Goal: Use online tool/utility: Utilize a website feature to perform a specific function

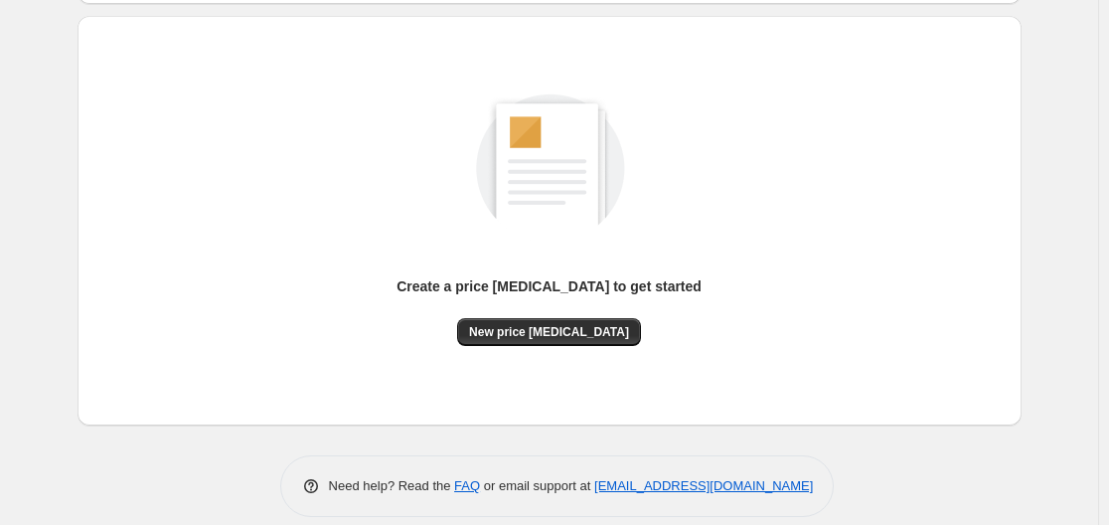
scroll to position [220, 0]
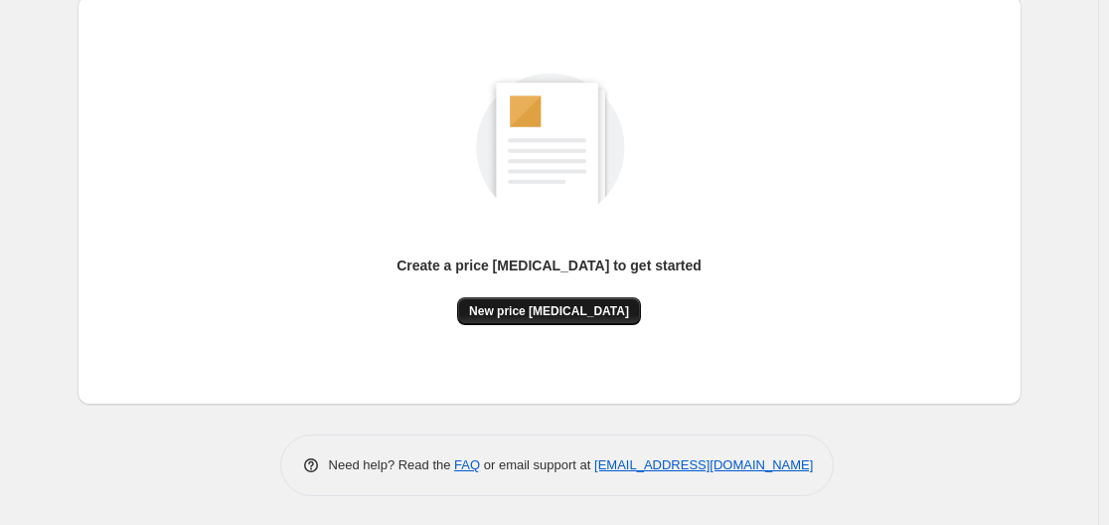
click at [562, 308] on span "New price [MEDICAL_DATA]" at bounding box center [549, 311] width 160 height 16
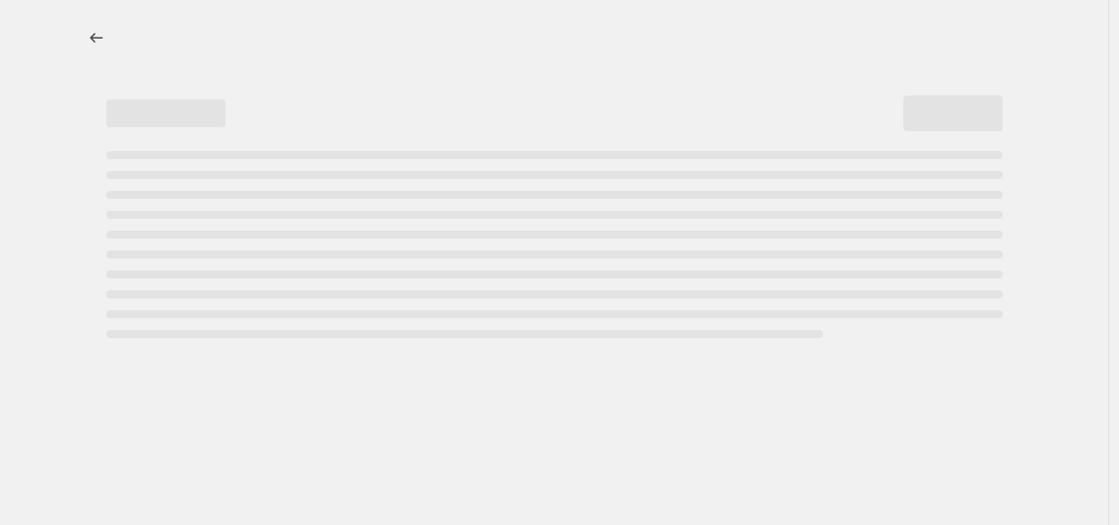
select select "percentage"
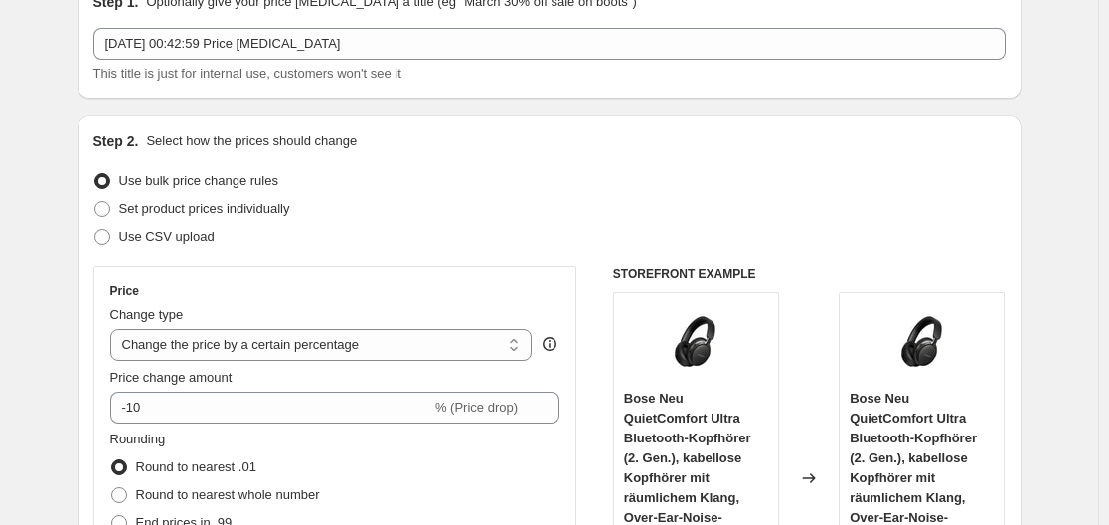
scroll to position [398, 0]
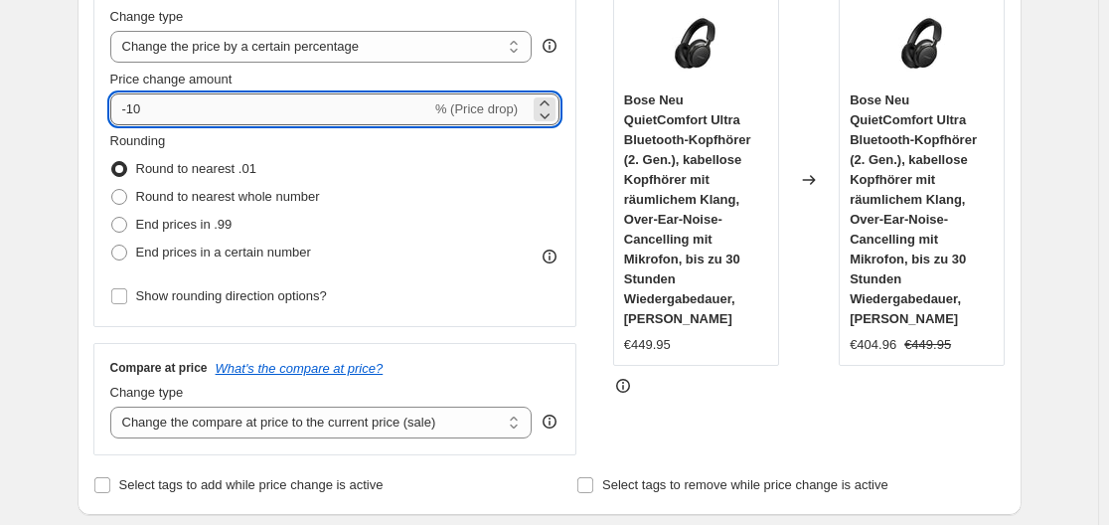
drag, startPoint x: 132, startPoint y: 107, endPoint x: 178, endPoint y: 110, distance: 45.8
click at [178, 110] on input "-10" at bounding box center [270, 109] width 321 height 32
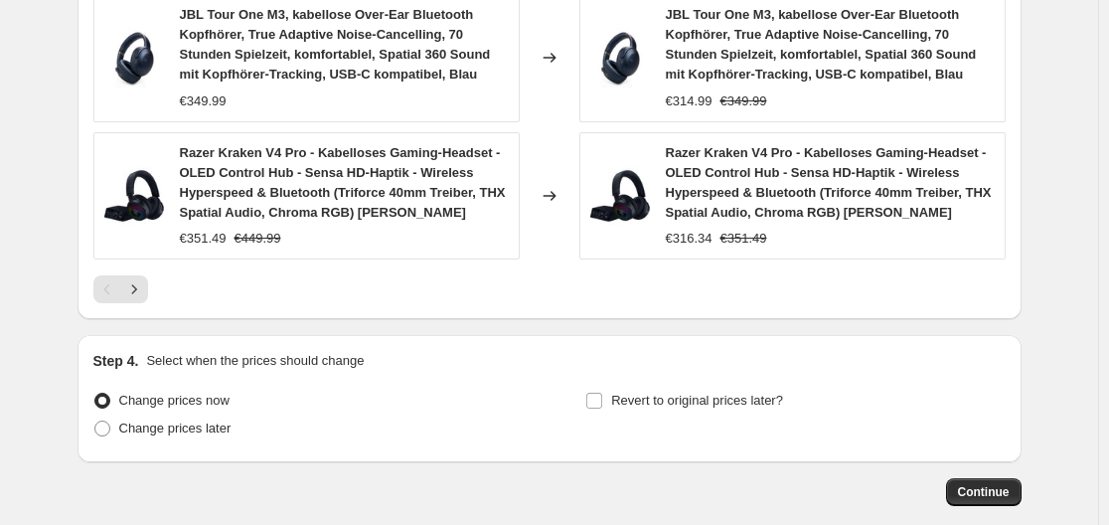
scroll to position [1694, 0]
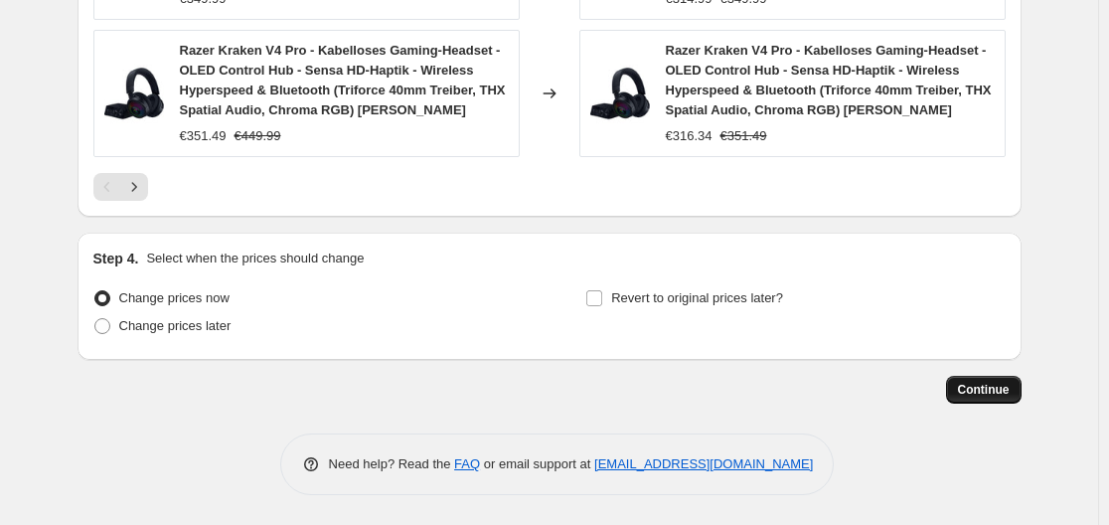
type input "-30"
click at [984, 384] on span "Continue" at bounding box center [984, 390] width 52 height 16
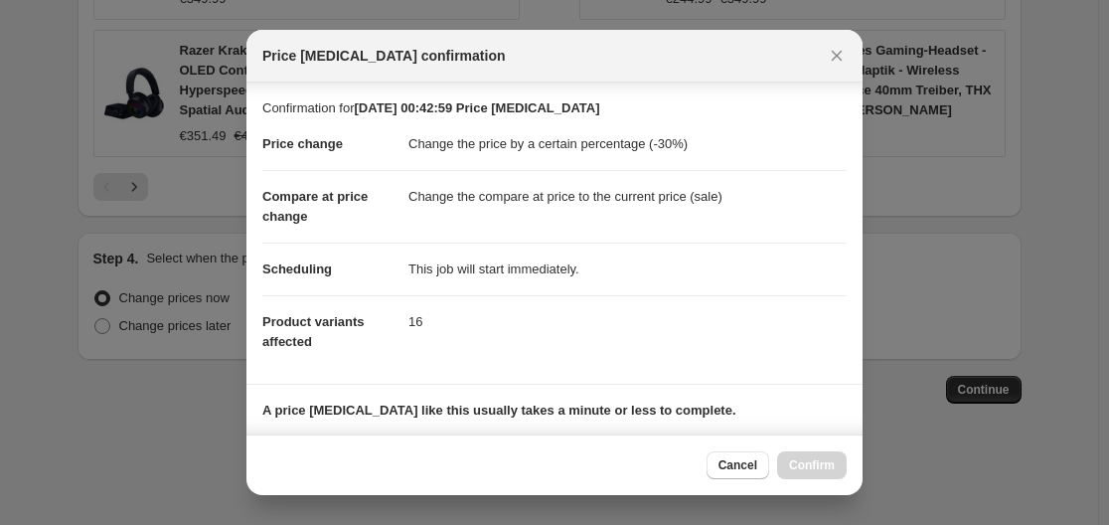
scroll to position [298, 0]
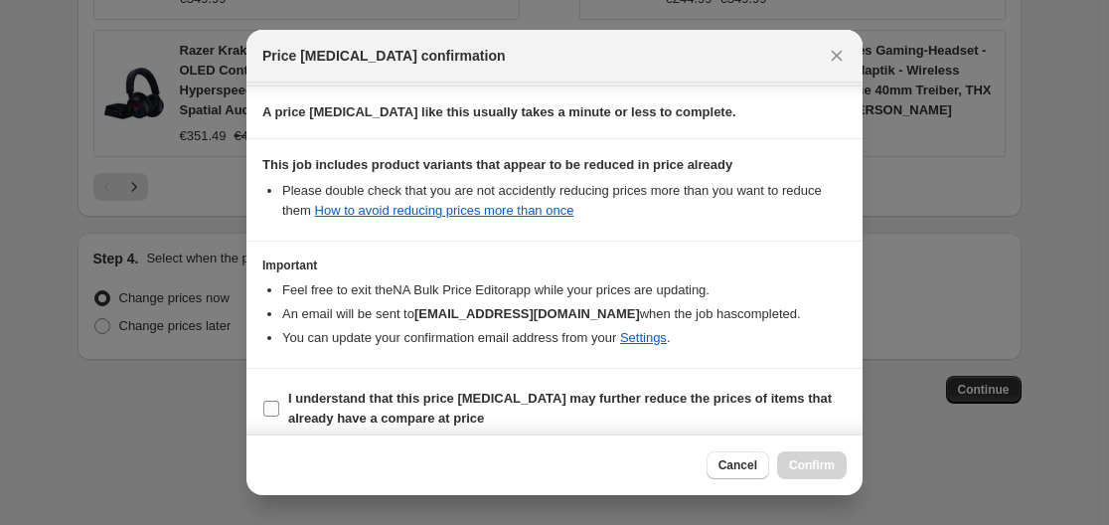
drag, startPoint x: 267, startPoint y: 405, endPoint x: 429, endPoint y: 412, distance: 162.2
click at [270, 405] on input "I understand that this price [MEDICAL_DATA] may further reduce the prices of it…" at bounding box center [271, 409] width 16 height 16
checkbox input "true"
click at [814, 469] on span "Confirm" at bounding box center [812, 465] width 46 height 16
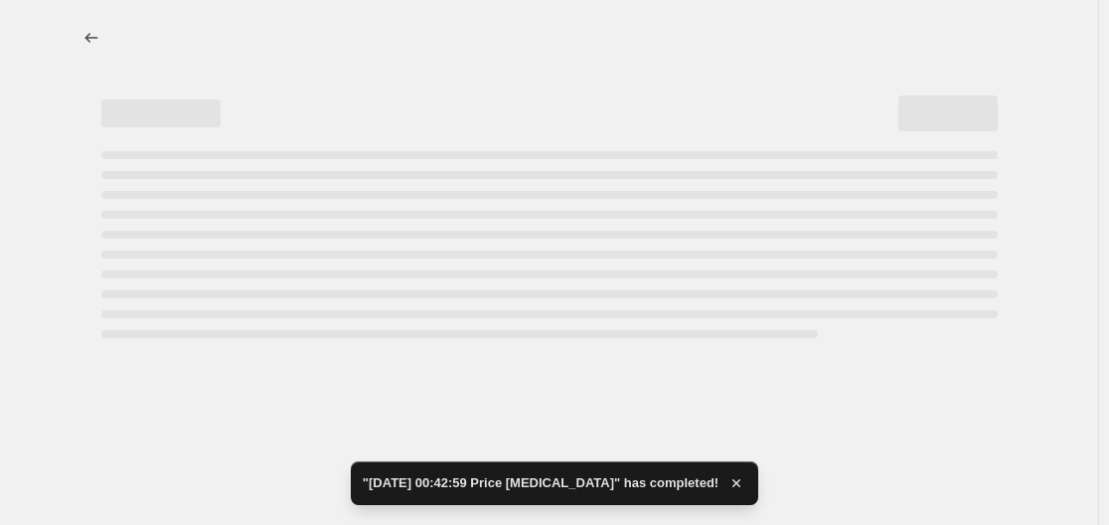
select select "percentage"
